Goal: Task Accomplishment & Management: Use online tool/utility

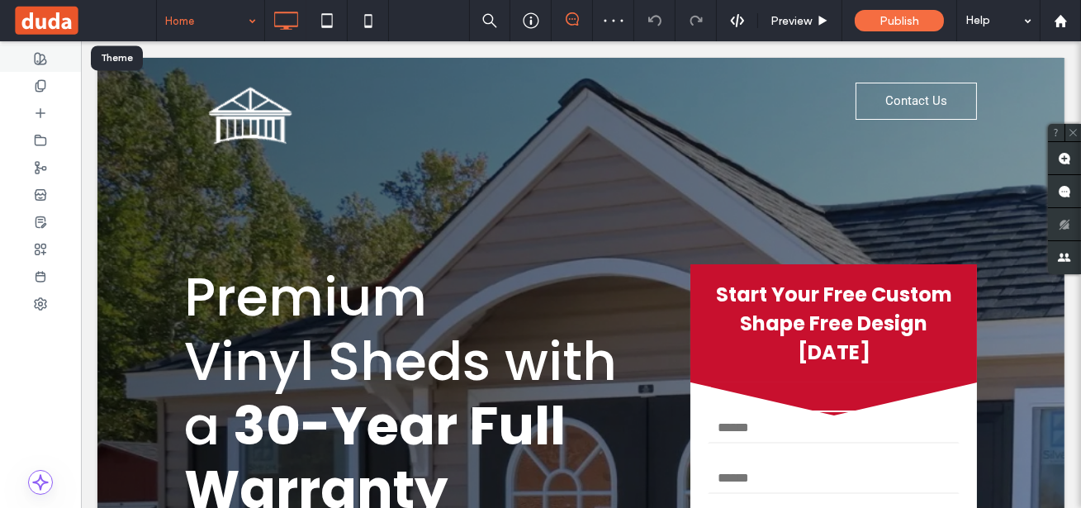
click at [39, 53] on use at bounding box center [41, 59] width 12 height 12
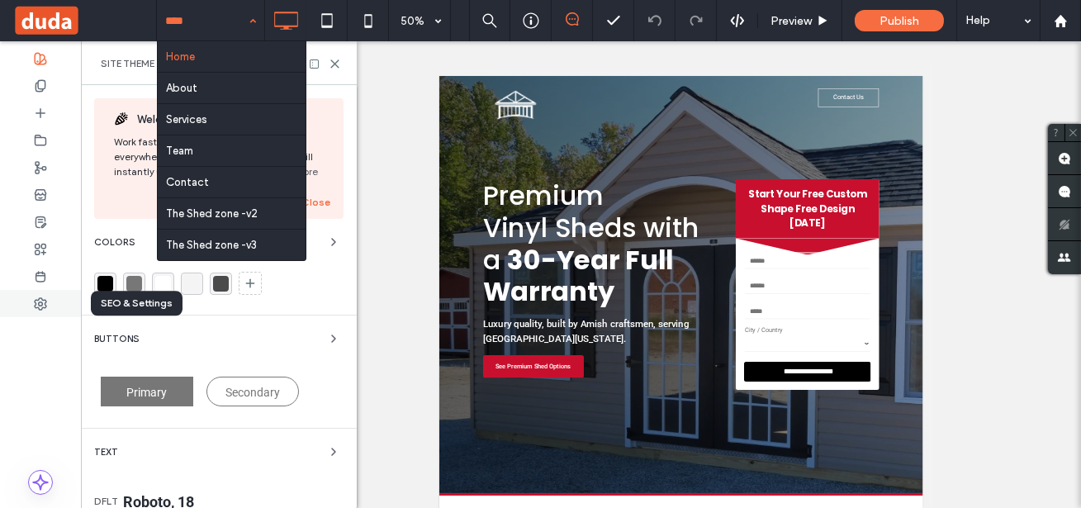
click at [37, 304] on icon at bounding box center [40, 303] width 13 height 13
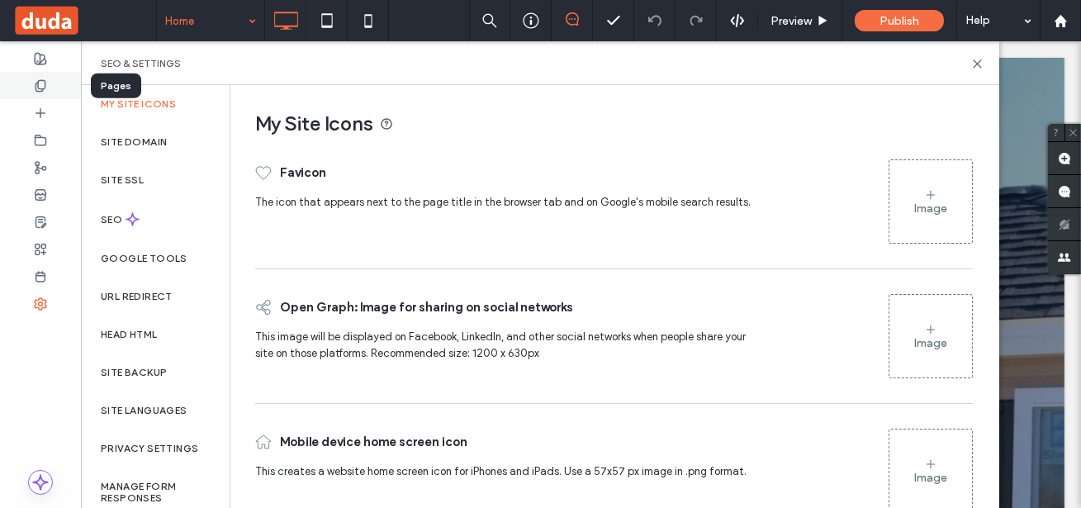
click at [41, 88] on icon at bounding box center [40, 85] width 13 height 13
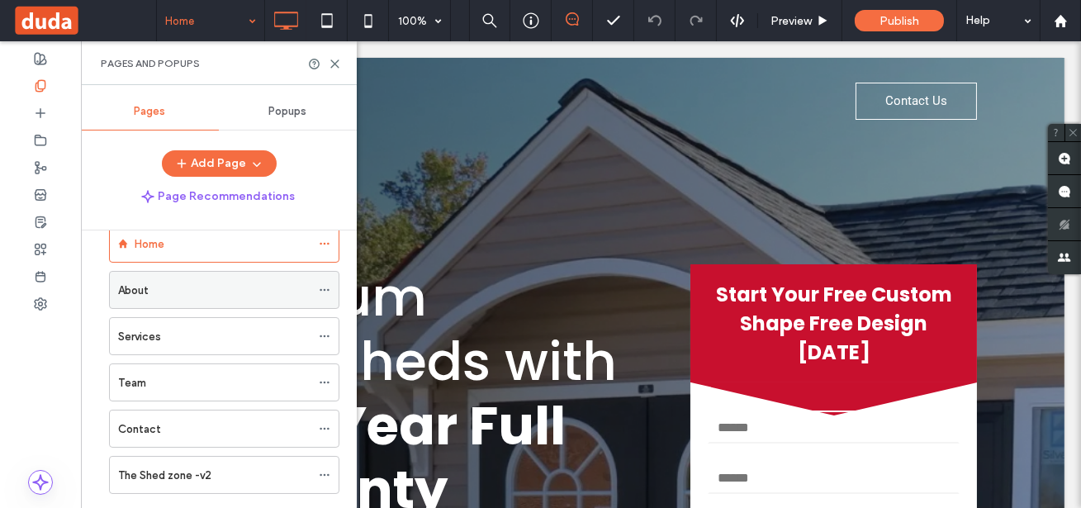
scroll to position [113, 0]
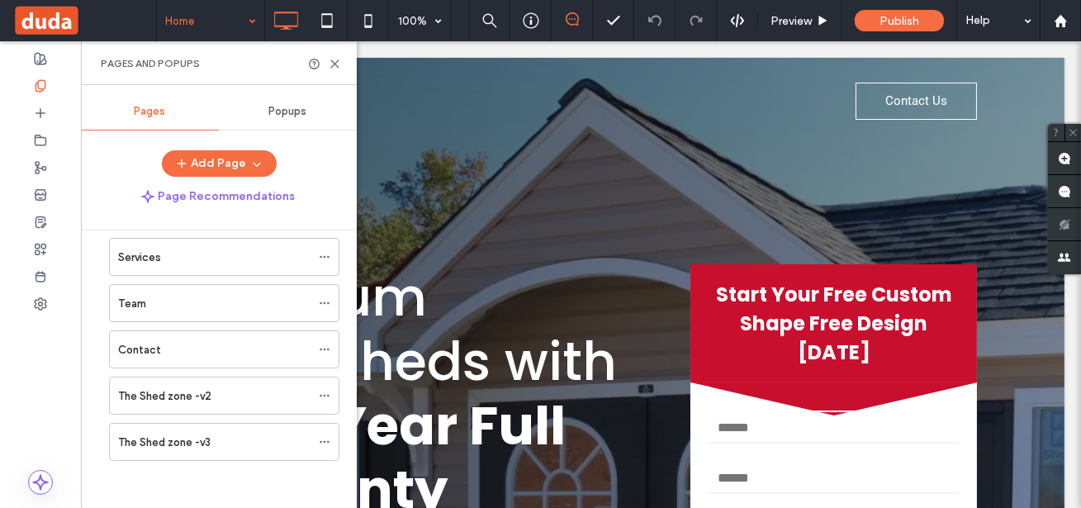
click at [54, 16] on span at bounding box center [84, 20] width 144 height 33
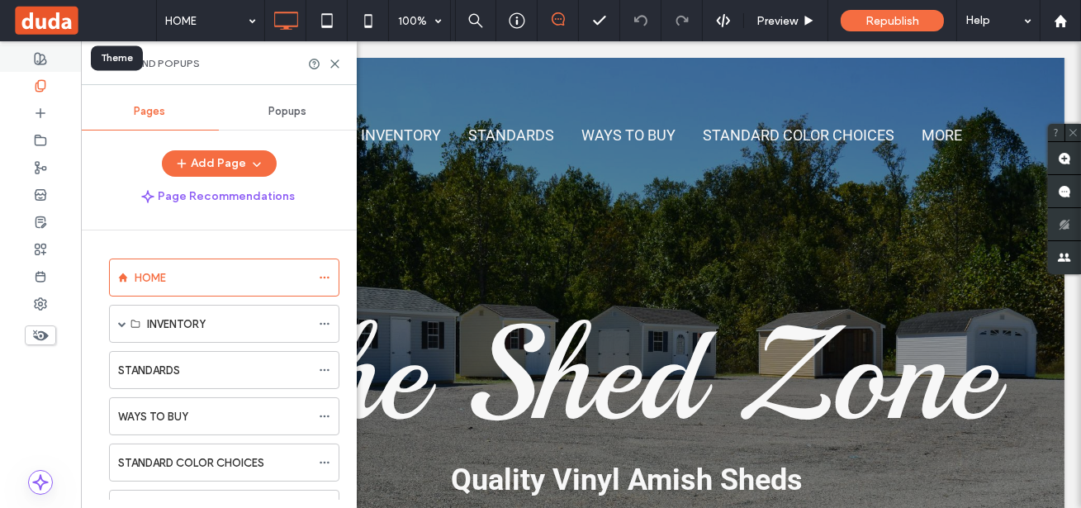
click at [39, 59] on icon at bounding box center [40, 58] width 13 height 13
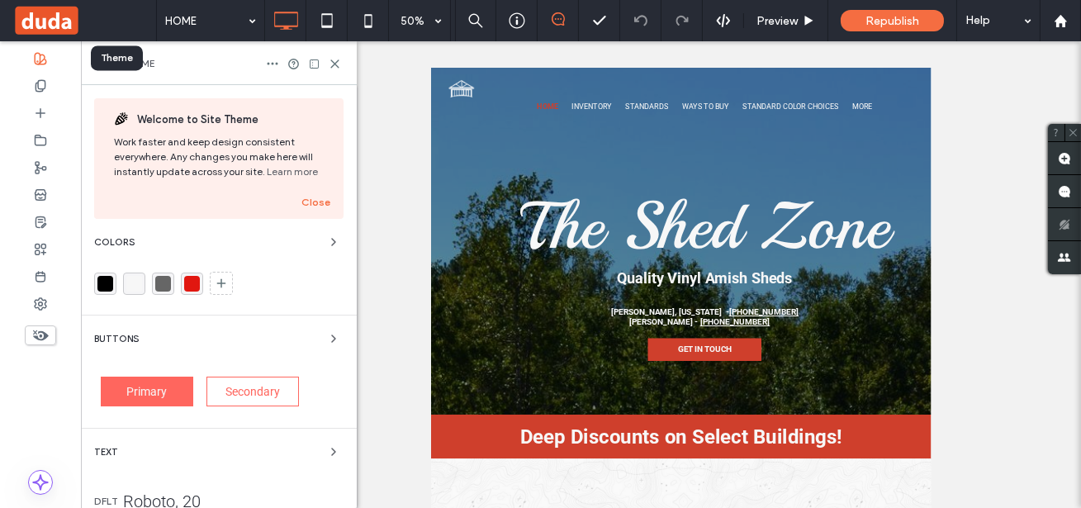
click at [40, 55] on use at bounding box center [41, 59] width 12 height 12
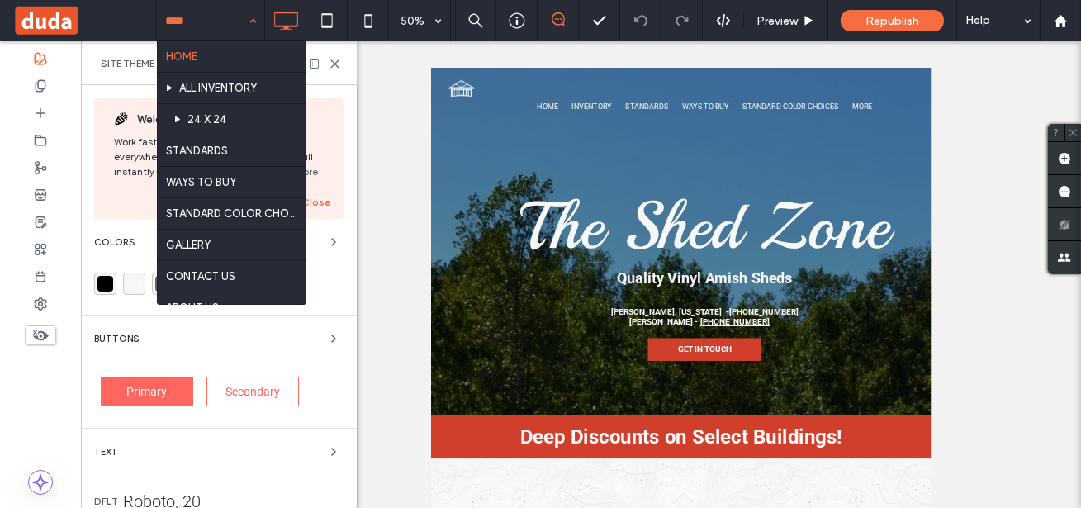
scroll to position [83, 0]
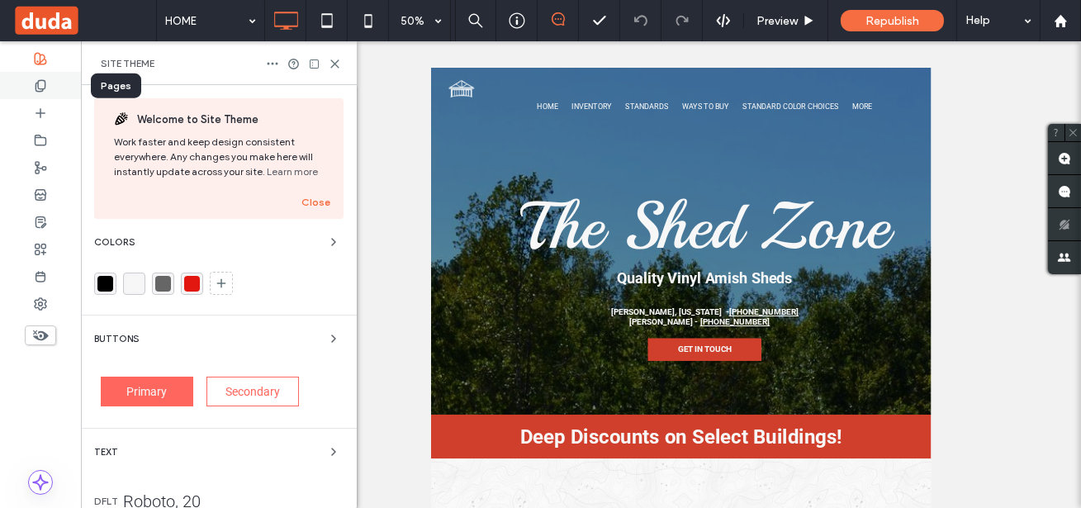
click at [41, 93] on div at bounding box center [40, 85] width 81 height 27
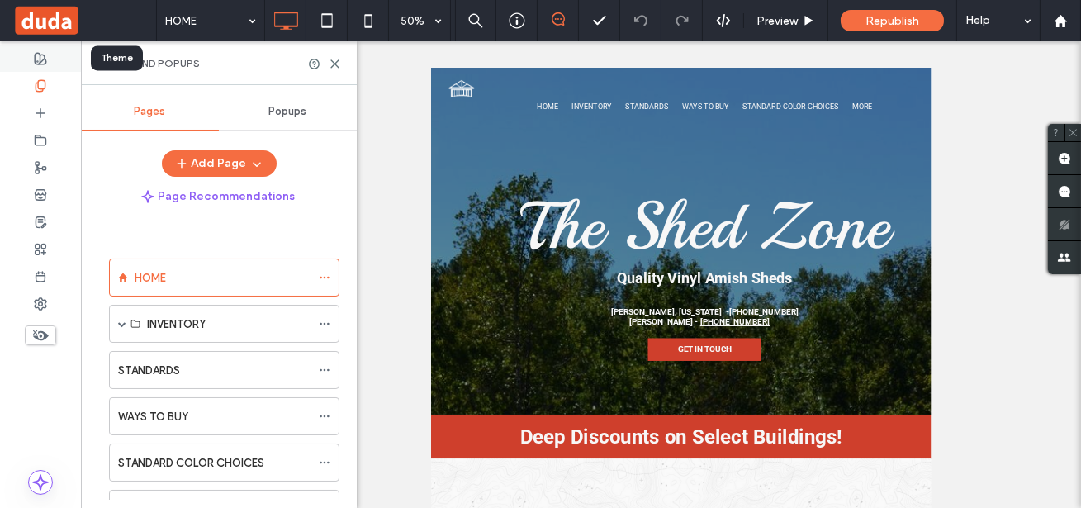
click at [37, 59] on icon at bounding box center [40, 58] width 13 height 13
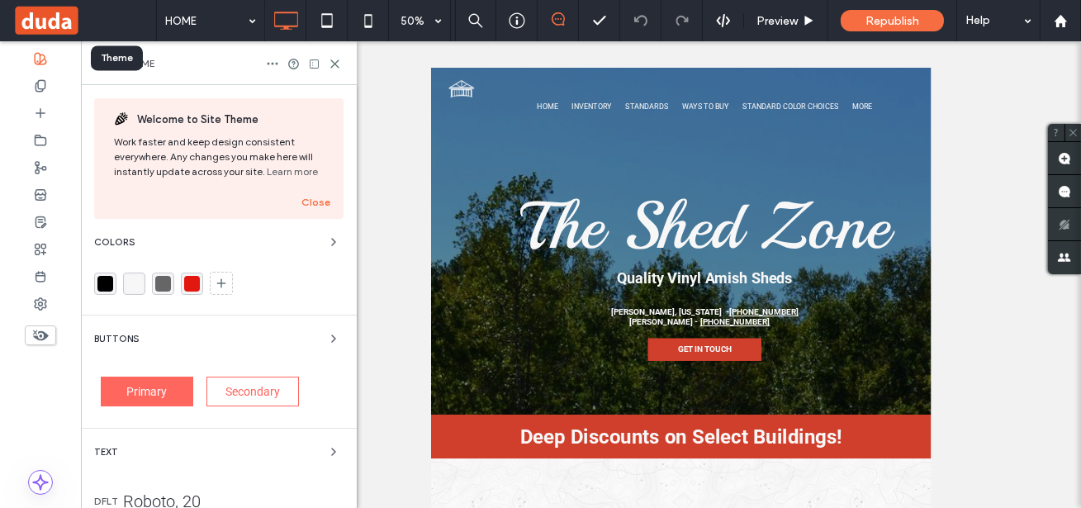
click at [34, 59] on icon at bounding box center [40, 58] width 13 height 13
click at [302, 202] on button "Close" at bounding box center [315, 202] width 29 height 20
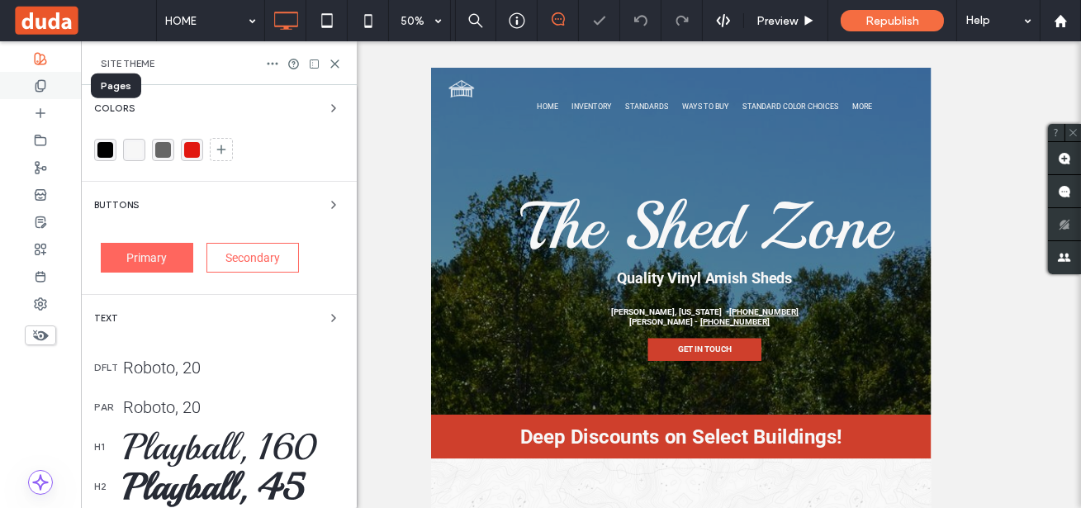
click at [46, 85] on icon at bounding box center [40, 85] width 13 height 13
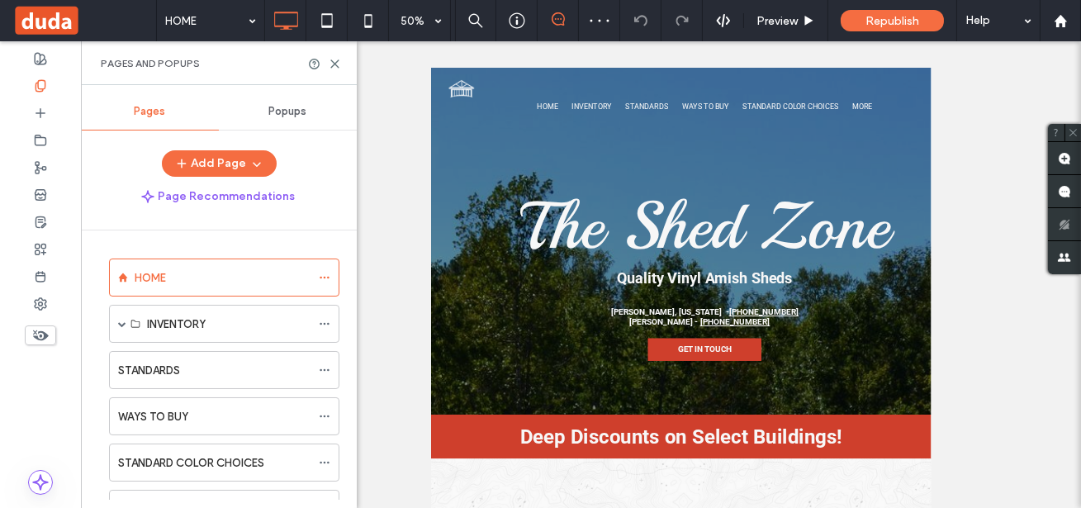
click at [54, 28] on span at bounding box center [84, 20] width 144 height 33
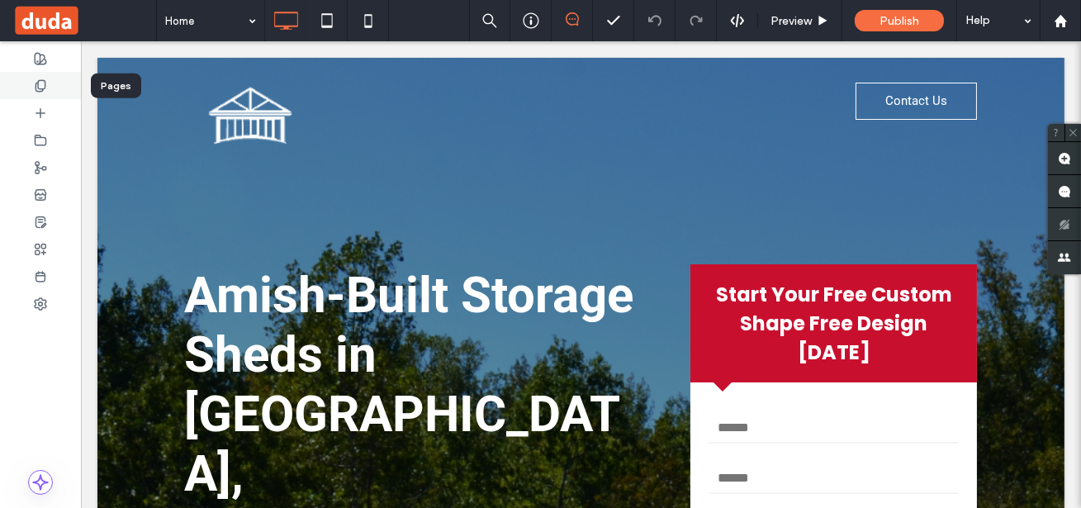
click at [43, 85] on icon at bounding box center [40, 85] width 13 height 13
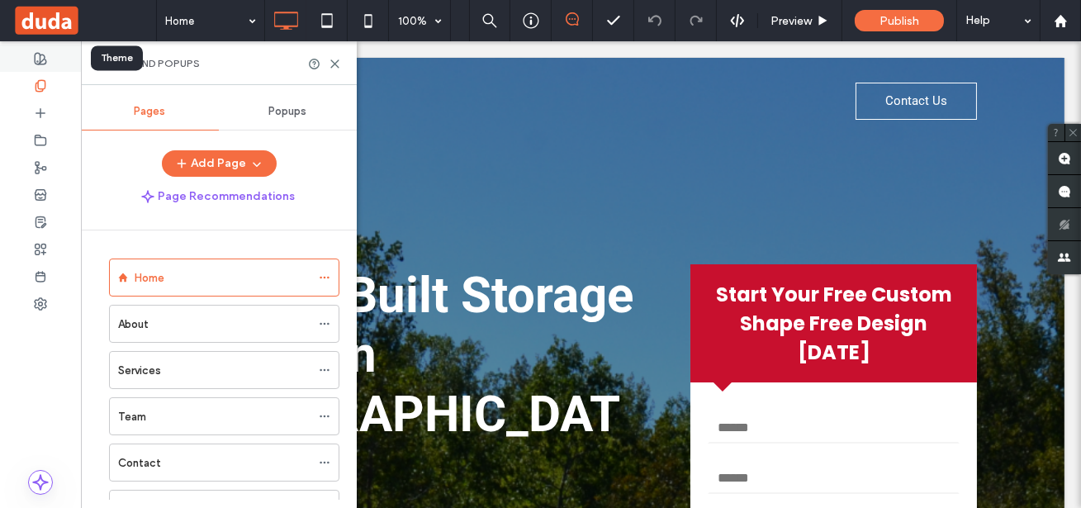
click at [37, 61] on use at bounding box center [41, 59] width 12 height 12
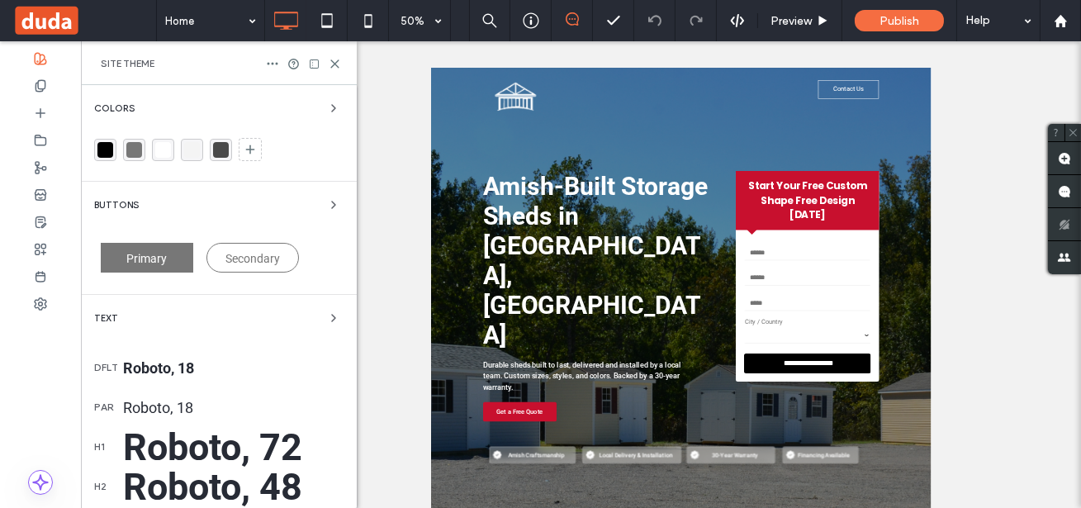
click at [40, 22] on span at bounding box center [84, 20] width 144 height 33
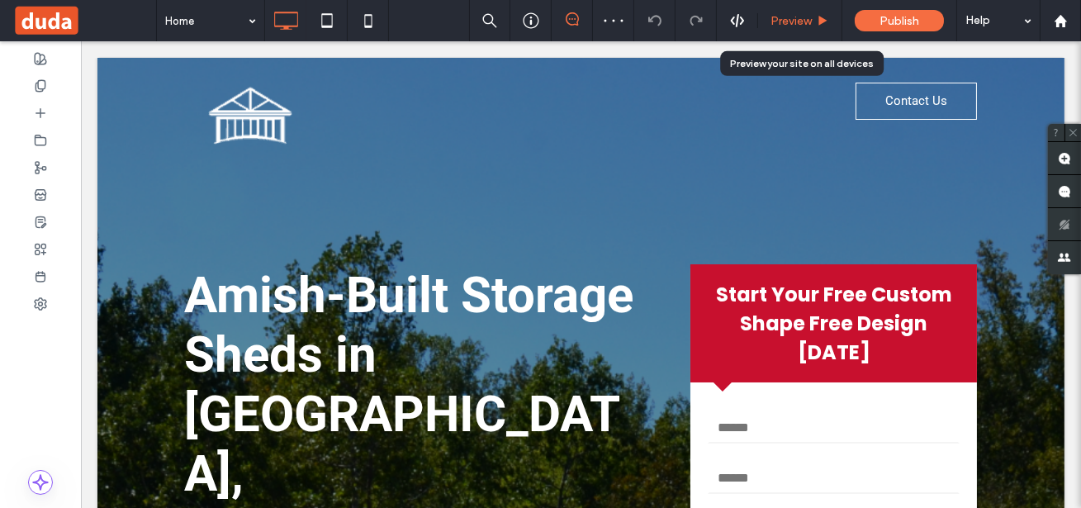
click at [792, 17] on span "Preview" at bounding box center [791, 21] width 41 height 14
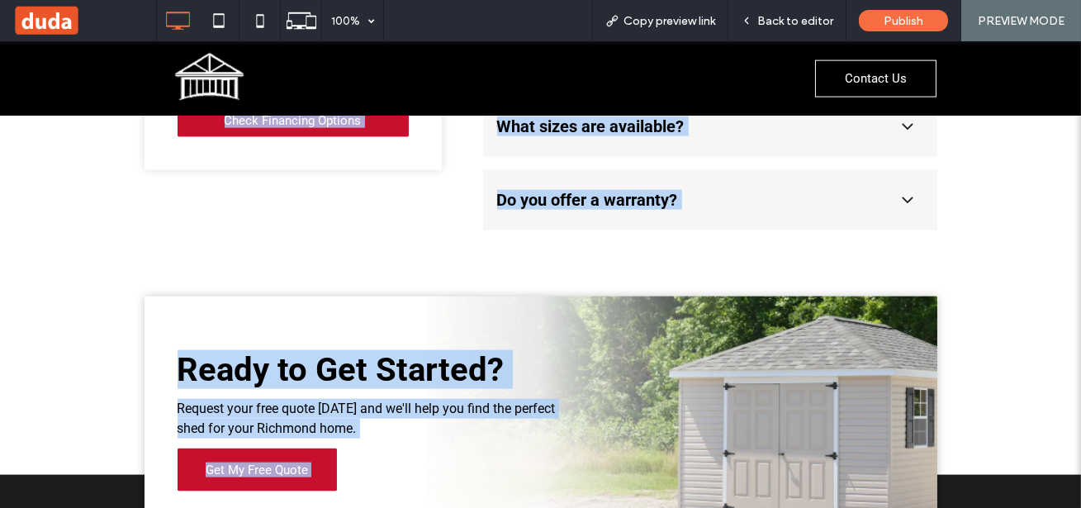
scroll to position [4186, 0]
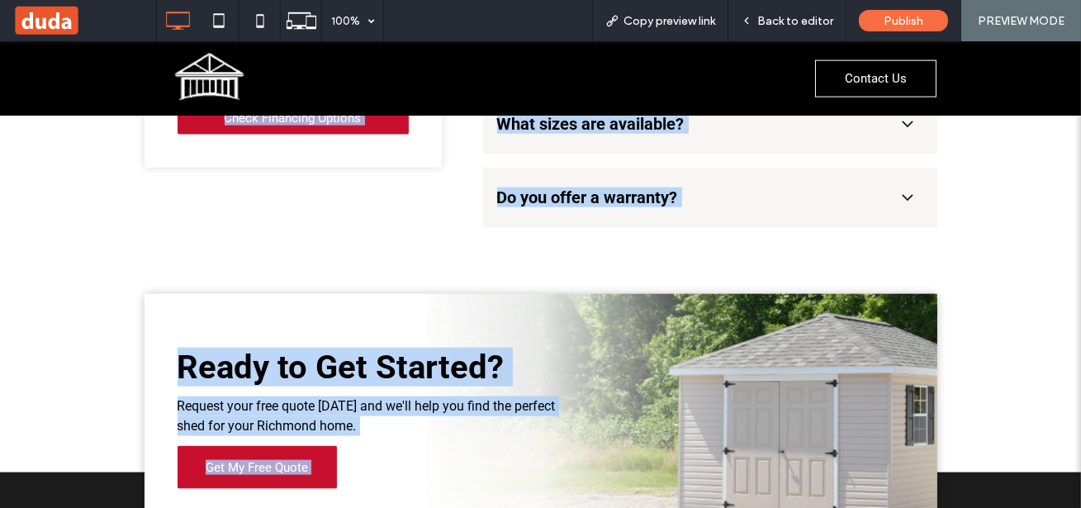
drag, startPoint x: 116, startPoint y: 259, endPoint x: 844, endPoint y: 566, distance: 789.9
copy div "Amish-Built Storage Sheds in Richmond & Glen Allen, VA Durable sheds built to l…"
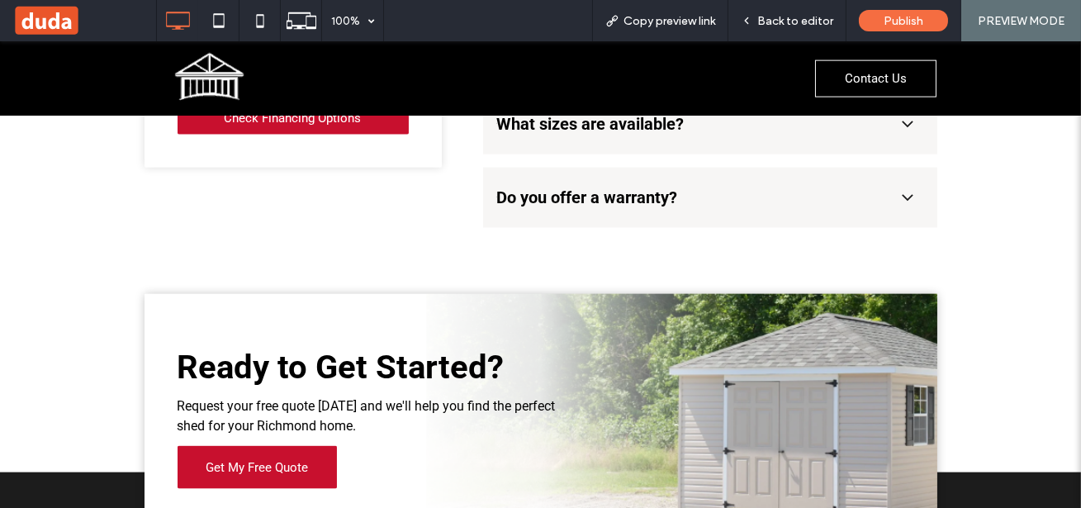
click at [730, 77] on div "Contact Us Click To Paste" at bounding box center [672, 78] width 529 height 74
click at [664, 27] on div "Copy preview link" at bounding box center [660, 20] width 136 height 41
click at [216, 28] on icon at bounding box center [218, 20] width 33 height 33
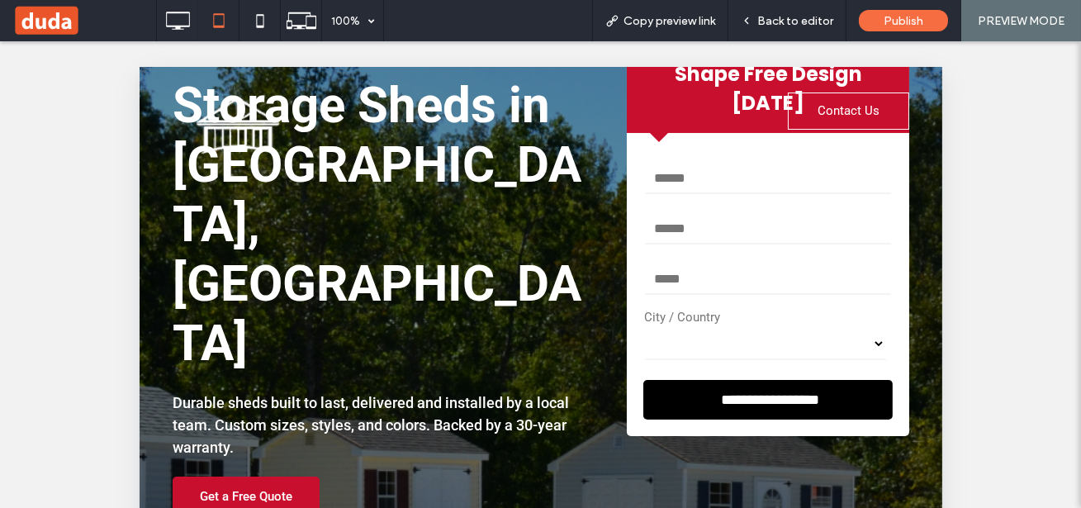
scroll to position [0, 0]
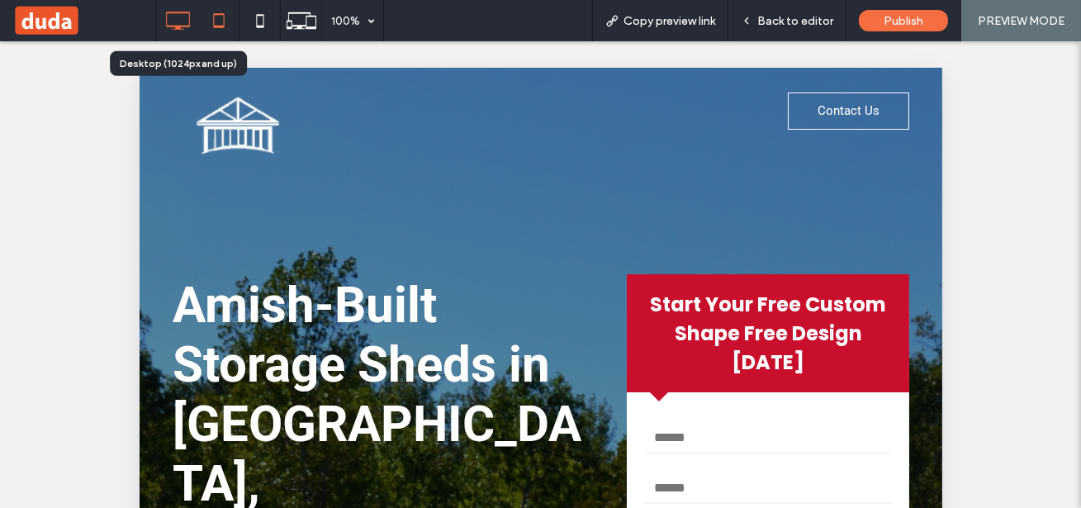
click at [181, 16] on icon at bounding box center [177, 20] width 33 height 33
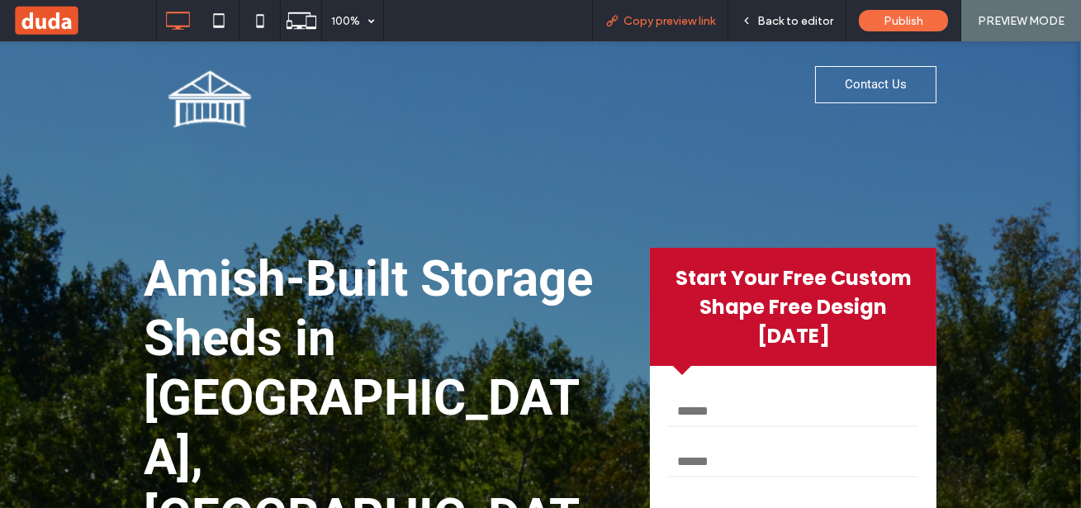
click at [672, 18] on span "Copy preview link" at bounding box center [670, 21] width 92 height 14
click at [30, 23] on span at bounding box center [84, 20] width 144 height 33
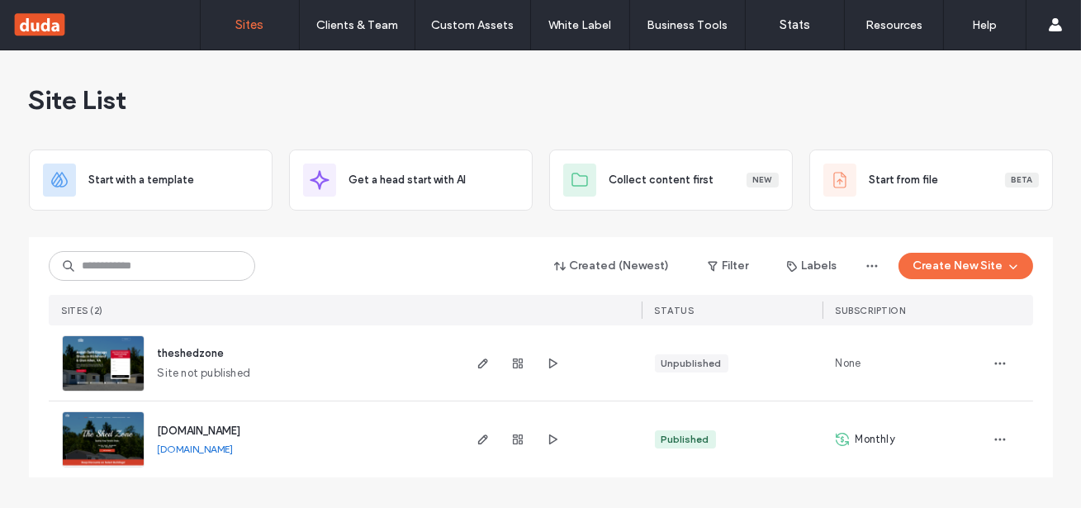
click at [104, 442] on img at bounding box center [103, 468] width 81 height 112
click at [106, 431] on img at bounding box center [103, 468] width 81 height 112
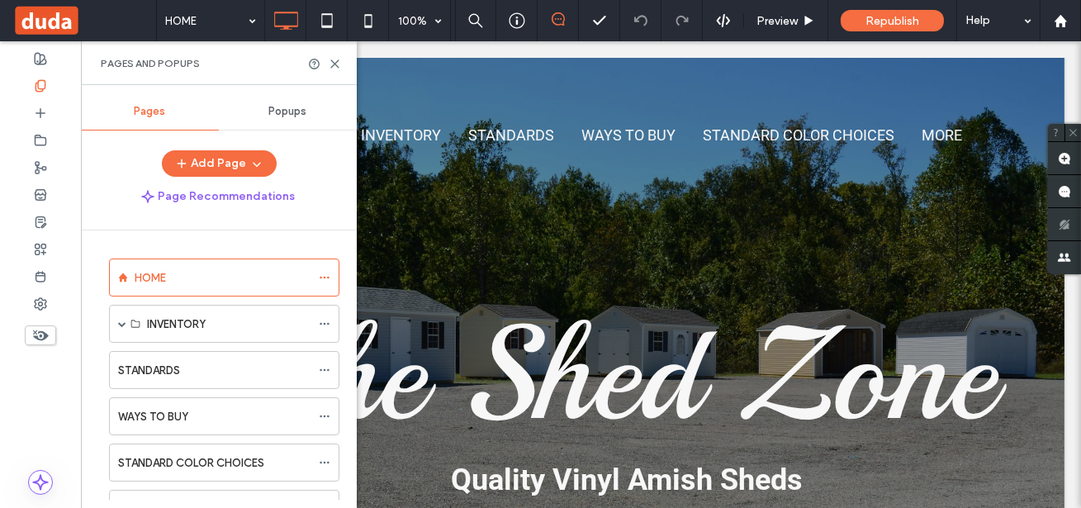
click at [286, 112] on span "Popups" at bounding box center [288, 111] width 38 height 13
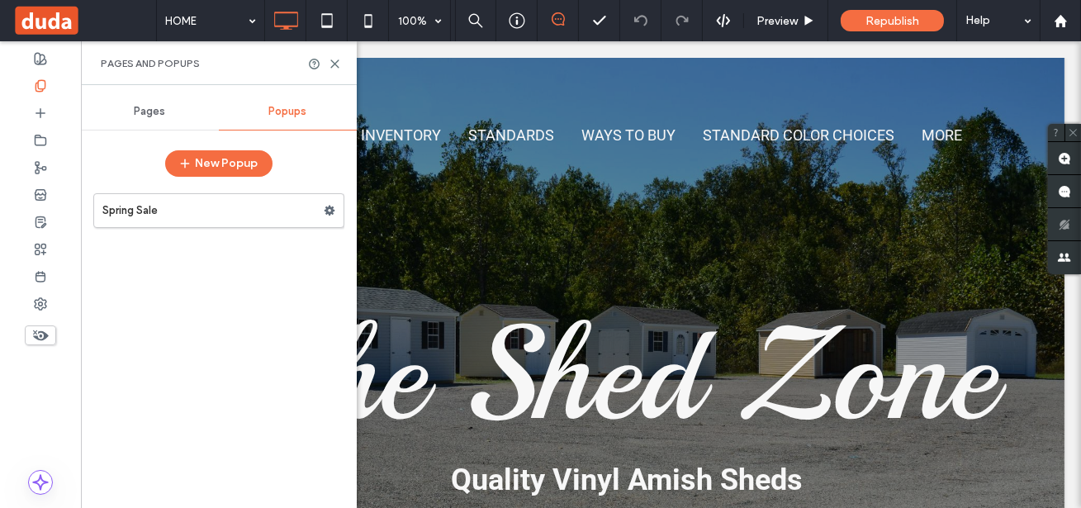
click at [164, 111] on span "Pages" at bounding box center [150, 111] width 31 height 13
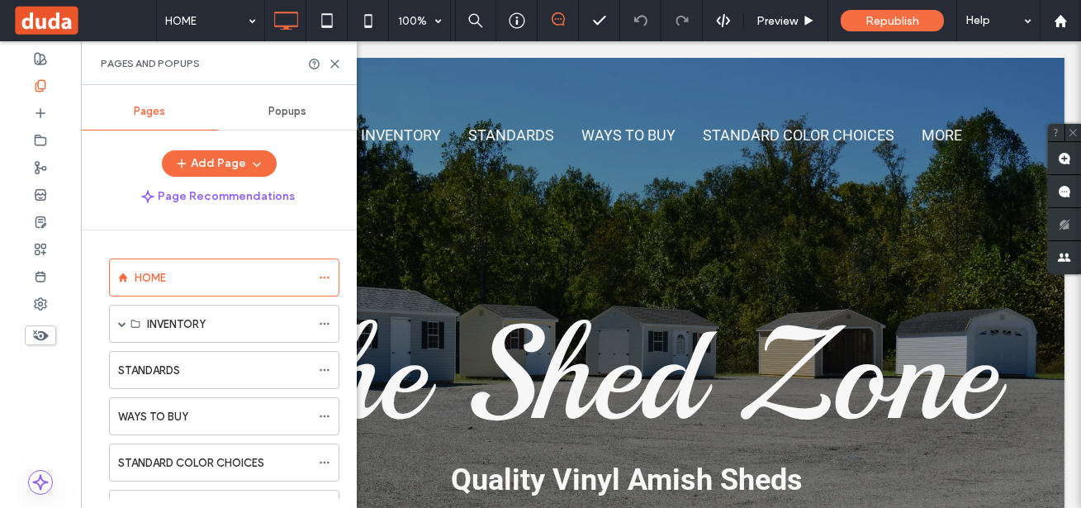
click at [295, 116] on span "Popups" at bounding box center [288, 111] width 38 height 13
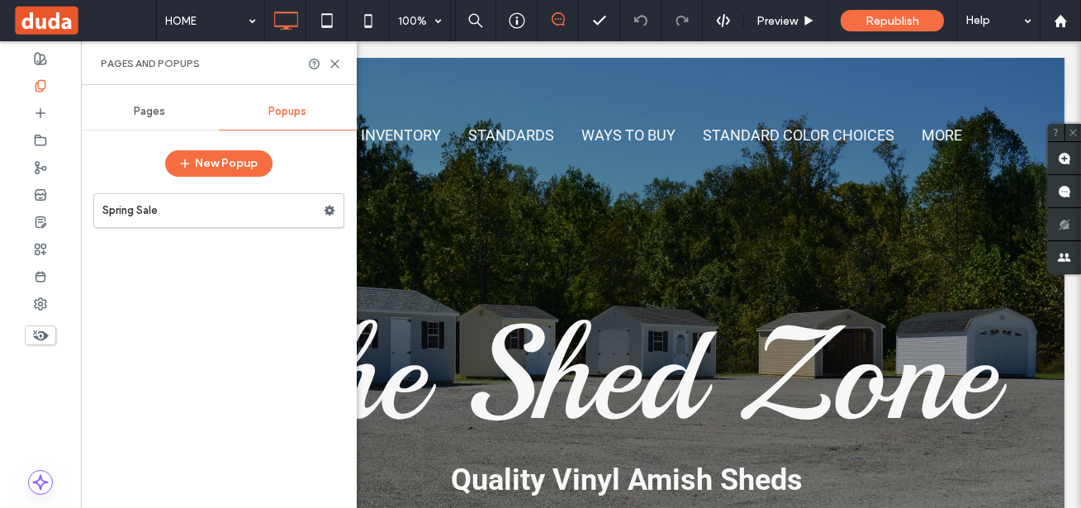
click at [145, 118] on div "Pages" at bounding box center [150, 111] width 138 height 36
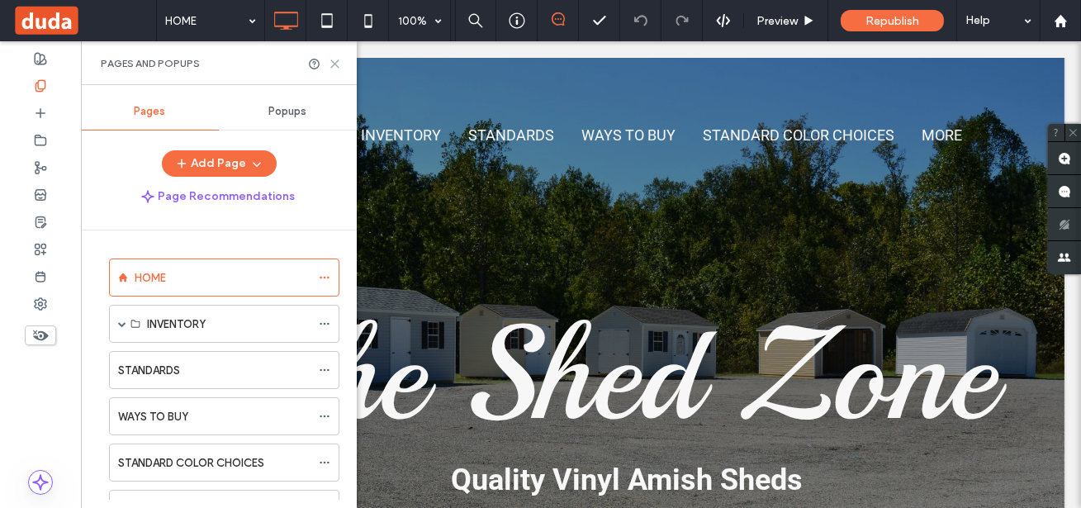
click at [335, 64] on use at bounding box center [334, 63] width 7 height 7
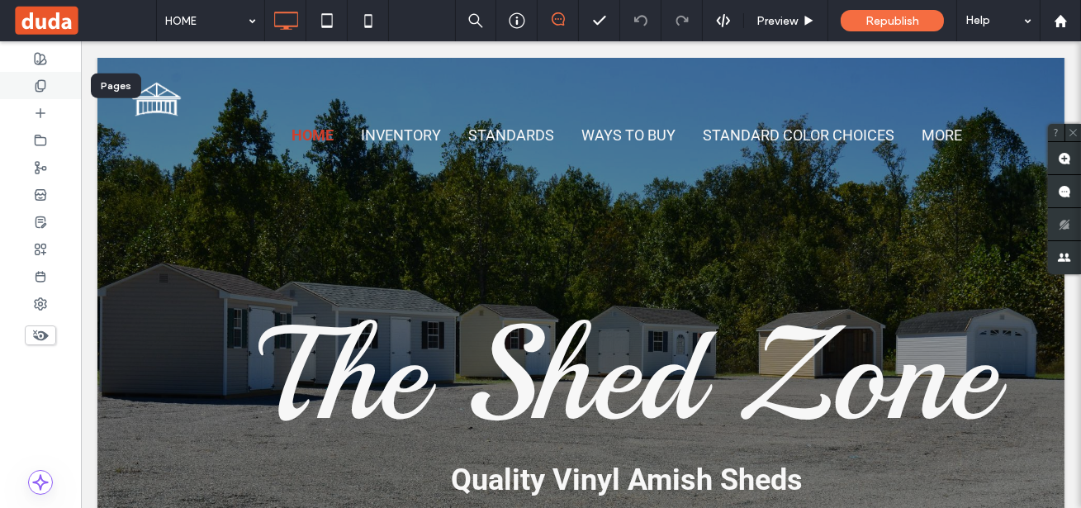
click at [43, 82] on icon at bounding box center [40, 85] width 13 height 13
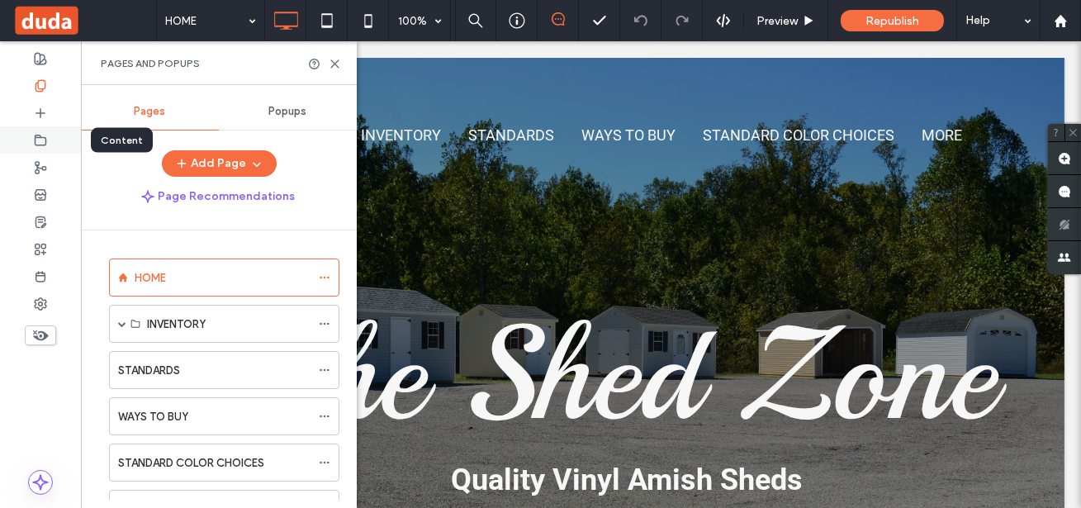
click at [34, 140] on icon at bounding box center [40, 140] width 13 height 13
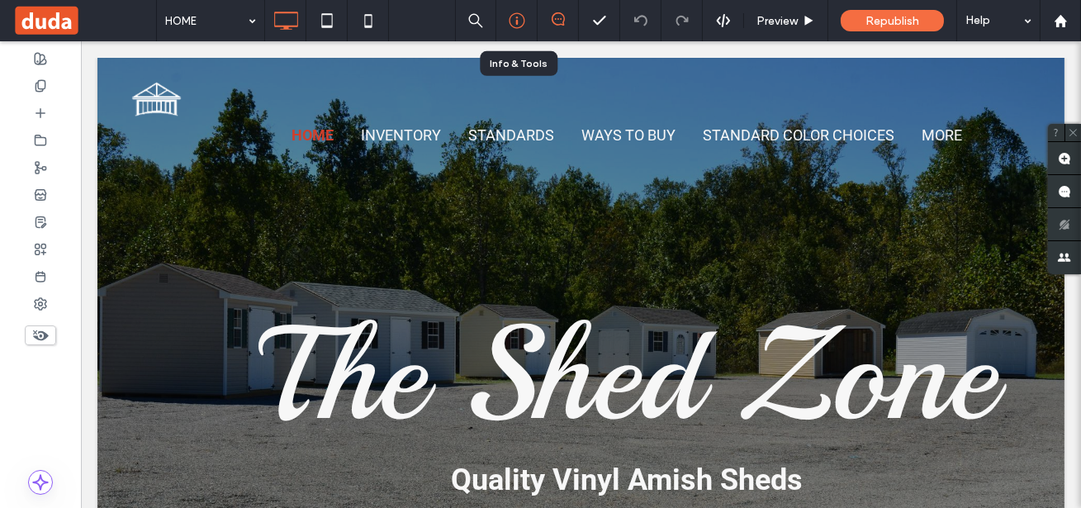
click at [520, 23] on icon at bounding box center [517, 20] width 17 height 17
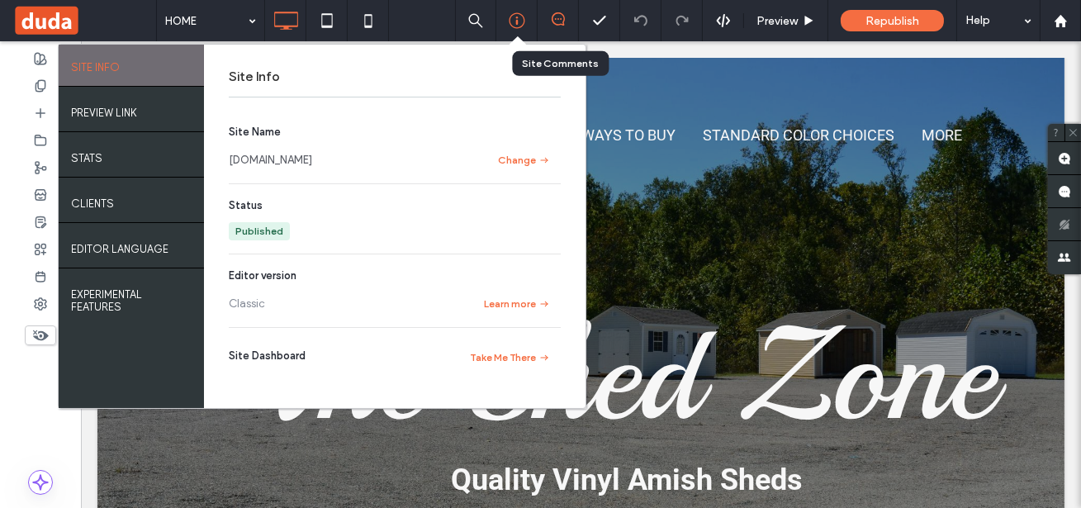
click at [559, 11] on div at bounding box center [558, 20] width 41 height 41
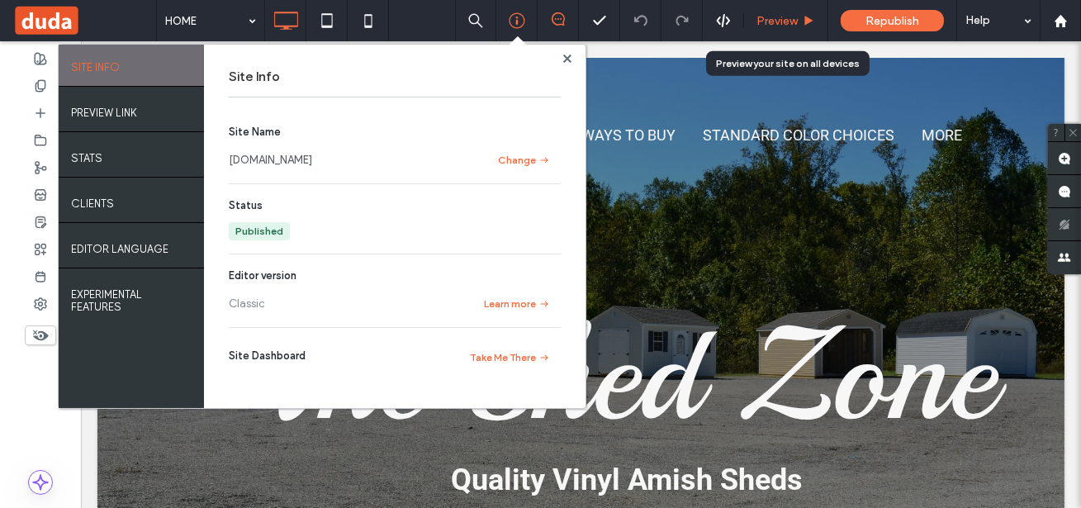
click at [784, 28] on div "Preview" at bounding box center [786, 20] width 84 height 41
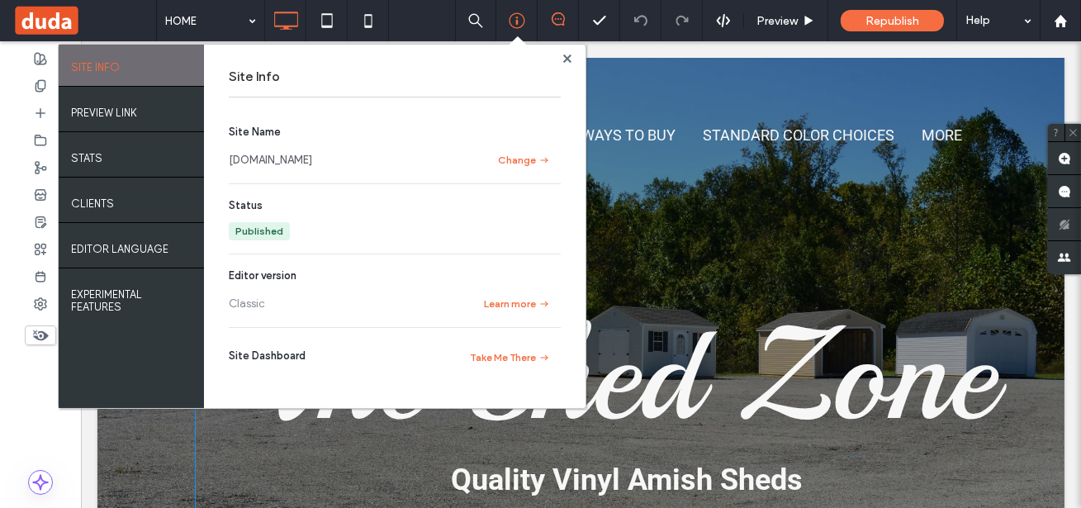
click at [785, 203] on div "${text} HOME INVENTORY ALL INVENTORY 24 X 24 STANDARDS WAYS TO BUY STANDARD COL…" at bounding box center [619, 359] width 849 height 570
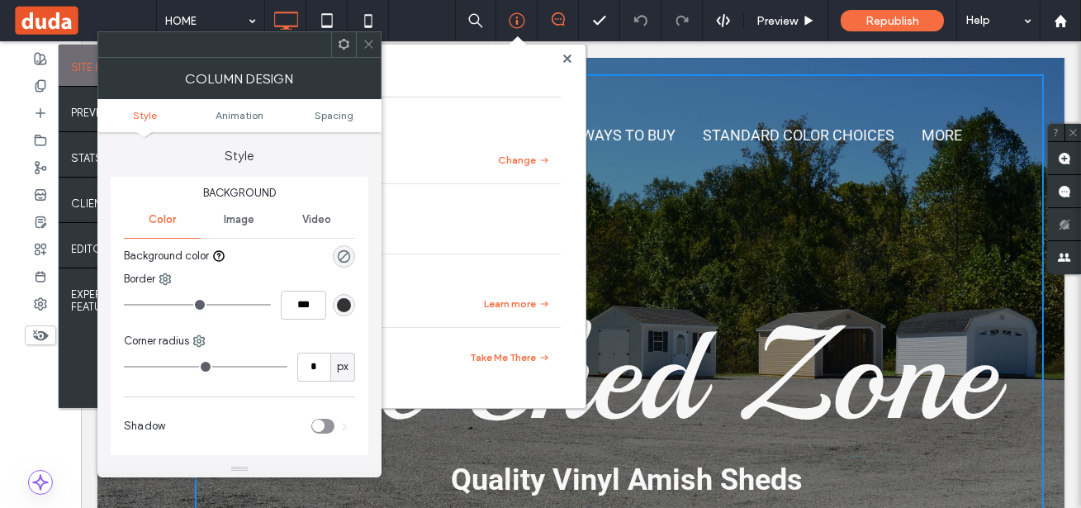
click at [365, 55] on span at bounding box center [369, 44] width 12 height 25
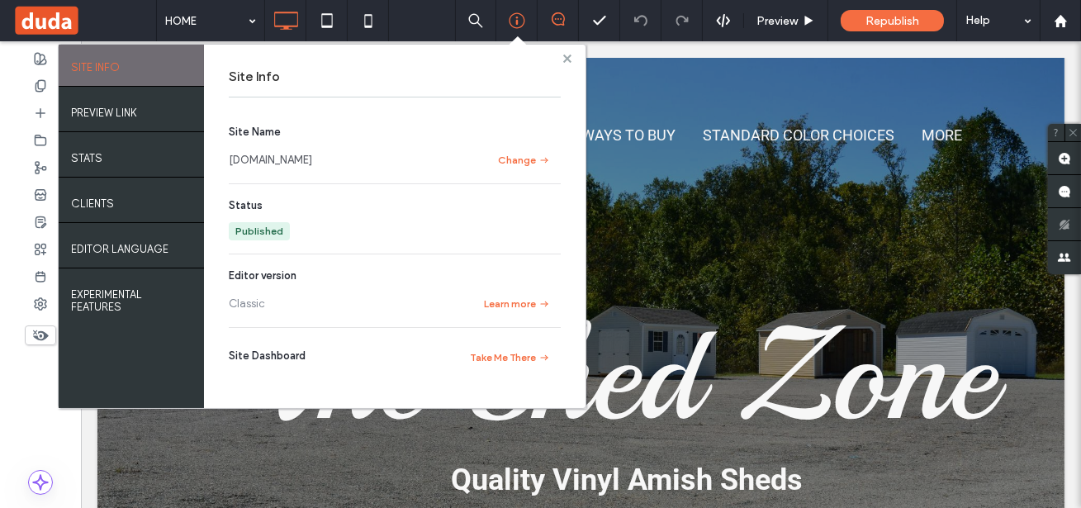
click at [572, 55] on icon at bounding box center [567, 59] width 8 height 8
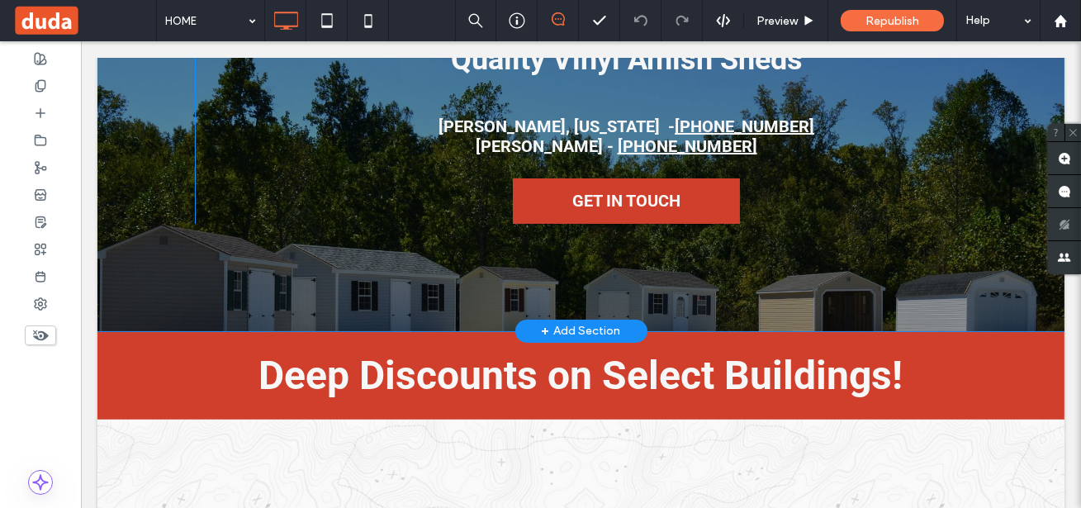
scroll to position [430, 0]
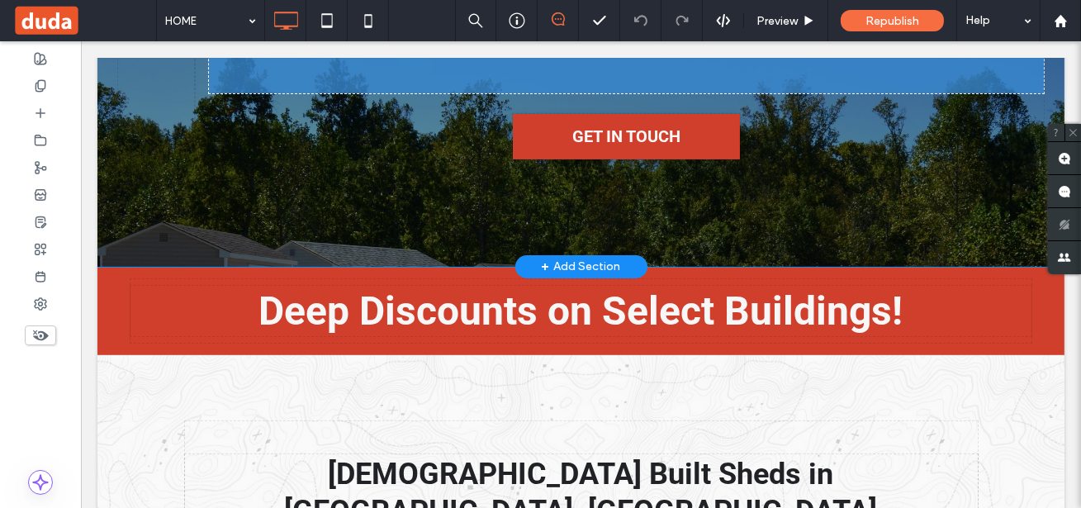
drag, startPoint x: 643, startPoint y: 111, endPoint x: 681, endPoint y: 113, distance: 38.1
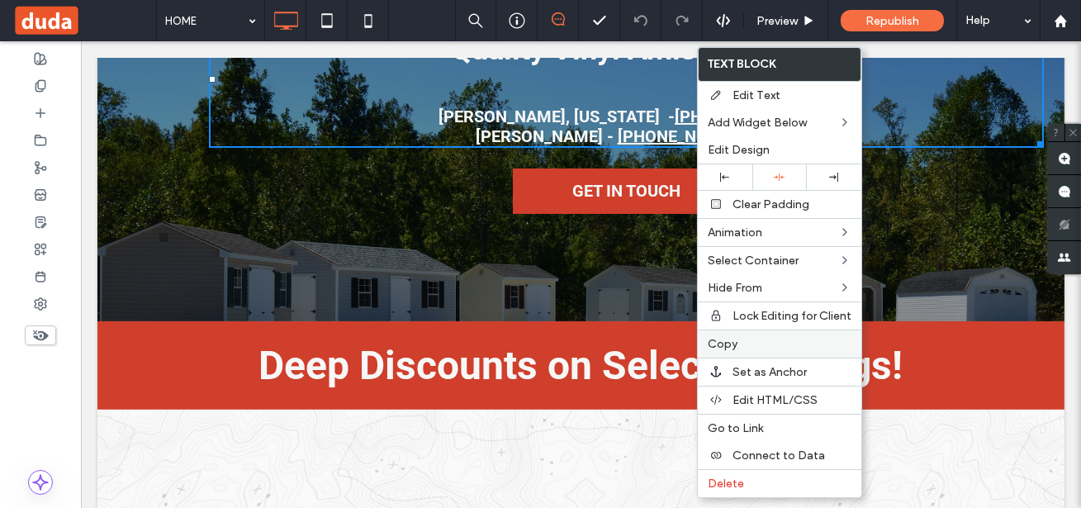
click at [727, 344] on span "Copy" at bounding box center [723, 344] width 30 height 14
